Goal: Transaction & Acquisition: Book appointment/travel/reservation

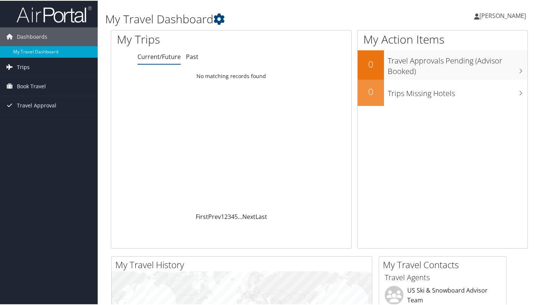
click at [47, 70] on link "Trips" at bounding box center [49, 66] width 98 height 19
click at [37, 123] on span "Book Travel" at bounding box center [31, 119] width 29 height 19
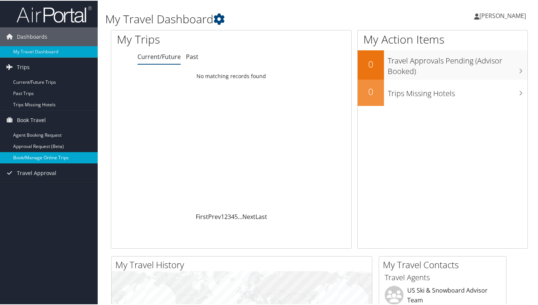
click at [71, 160] on link "Book/Manage Online Trips" at bounding box center [49, 157] width 98 height 11
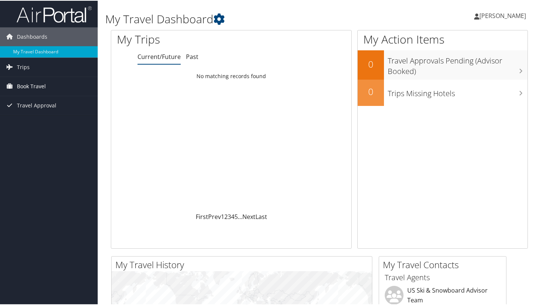
click at [38, 83] on span "Book Travel" at bounding box center [31, 85] width 29 height 19
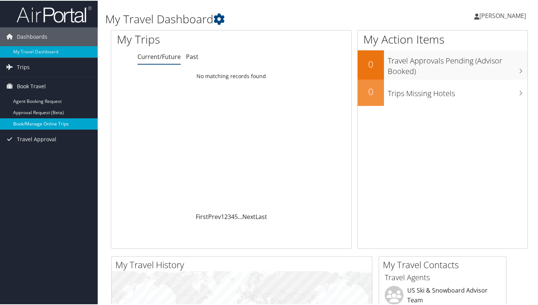
click at [46, 124] on link "Book/Manage Online Trips" at bounding box center [49, 123] width 98 height 11
